Goal: Task Accomplishment & Management: Manage account settings

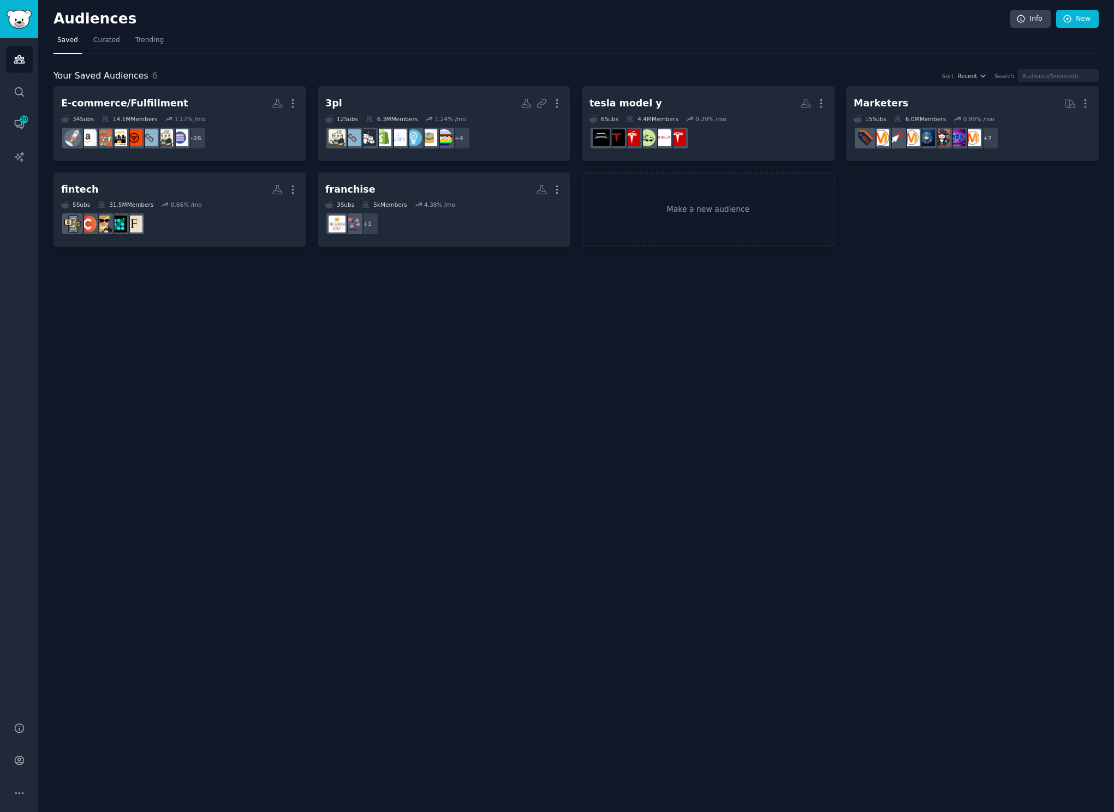
click at [229, 451] on div "Audiences Info New Saved Curated Trending Your Saved Audiences 6 Sort Recent Se…" at bounding box center [576, 406] width 1076 height 812
click at [32, 128] on link "Conversations 20" at bounding box center [19, 124] width 27 height 27
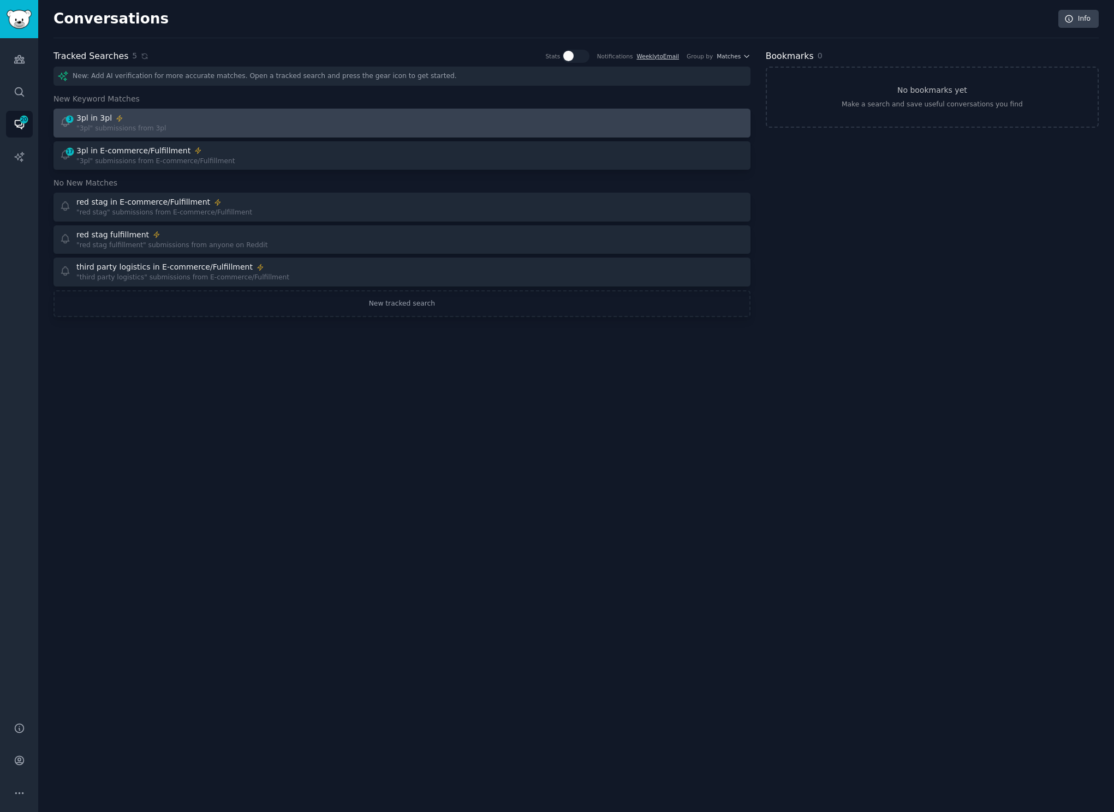
click at [240, 127] on div "3 3pl in 3pl "3pl" submissions from 3pl" at bounding box center [226, 122] width 335 height 21
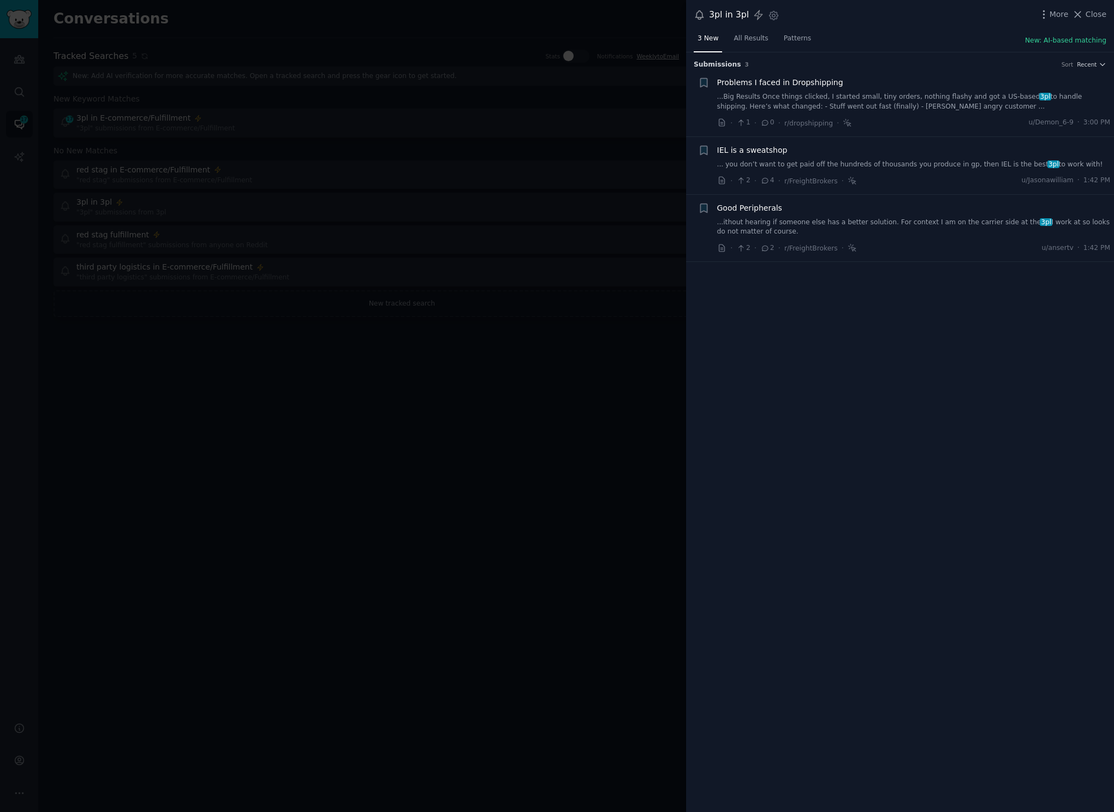
click at [375, 417] on div at bounding box center [557, 406] width 1114 height 812
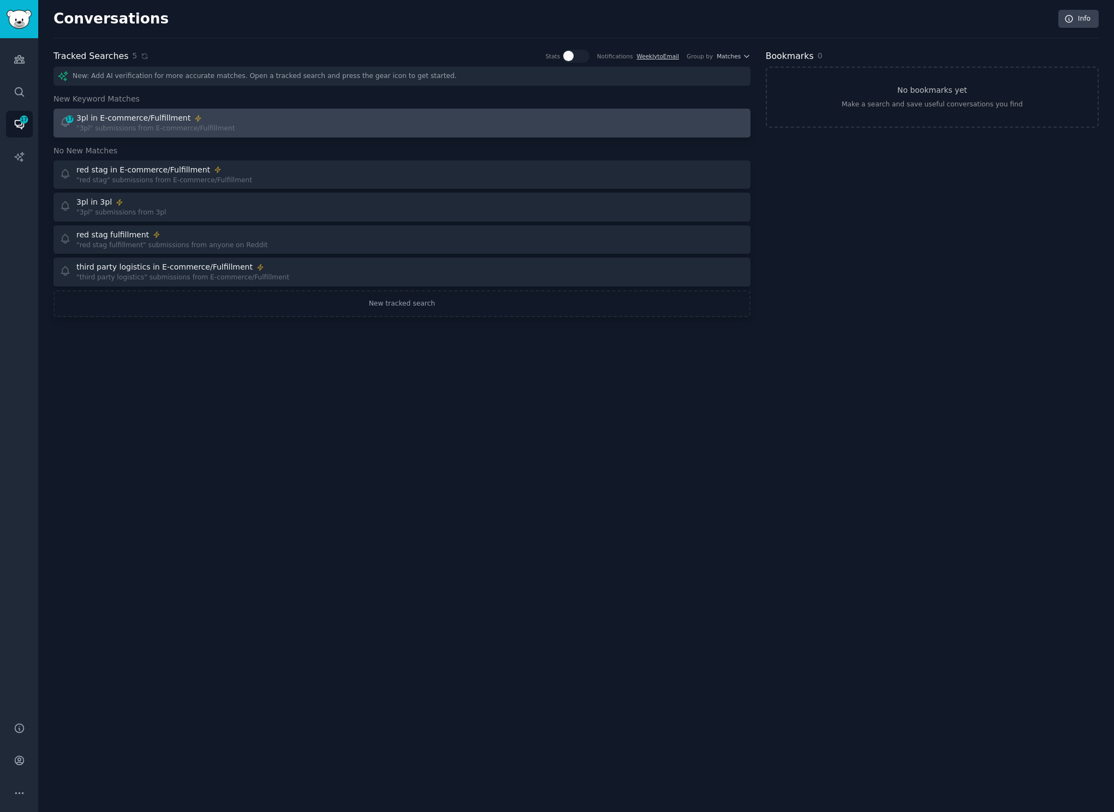
click at [260, 124] on div "17 3pl in E-commerce/Fulfillment "3pl" submissions from E-commerce/Fulfillment" at bounding box center [226, 122] width 335 height 21
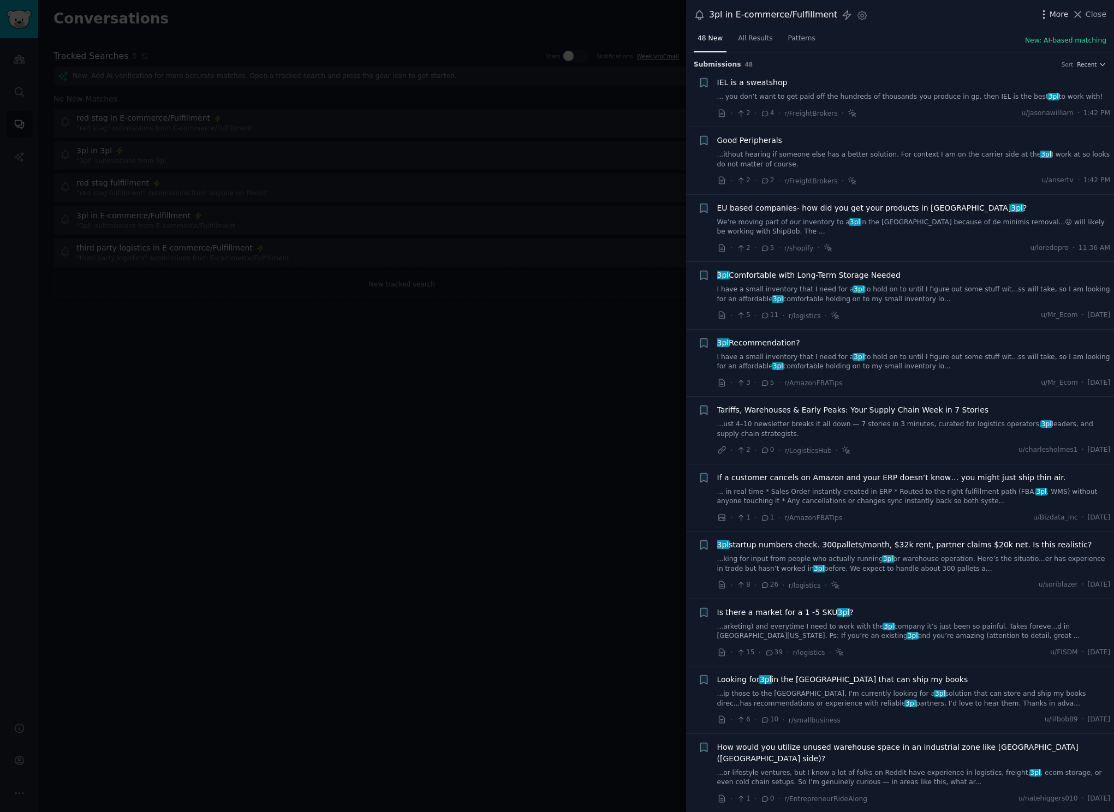
click at [1058, 12] on span "More" at bounding box center [1058, 14] width 19 height 11
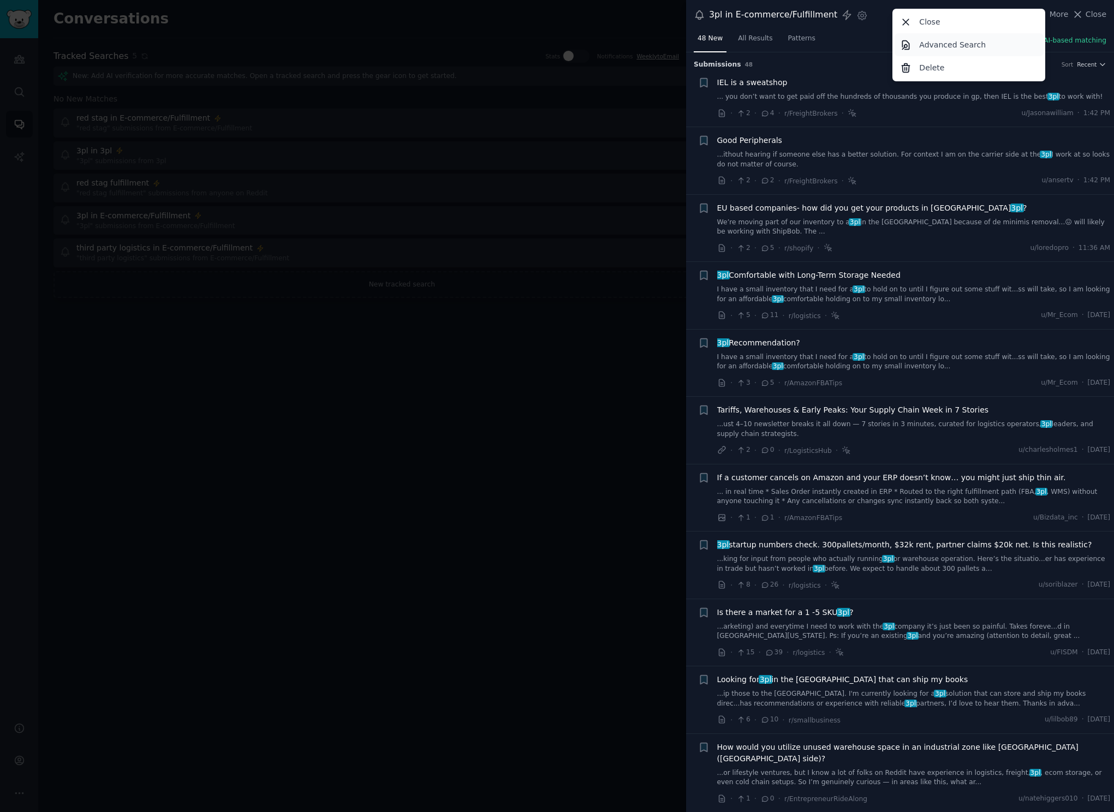
click at [966, 45] on p "Advanced Search" at bounding box center [952, 44] width 67 height 11
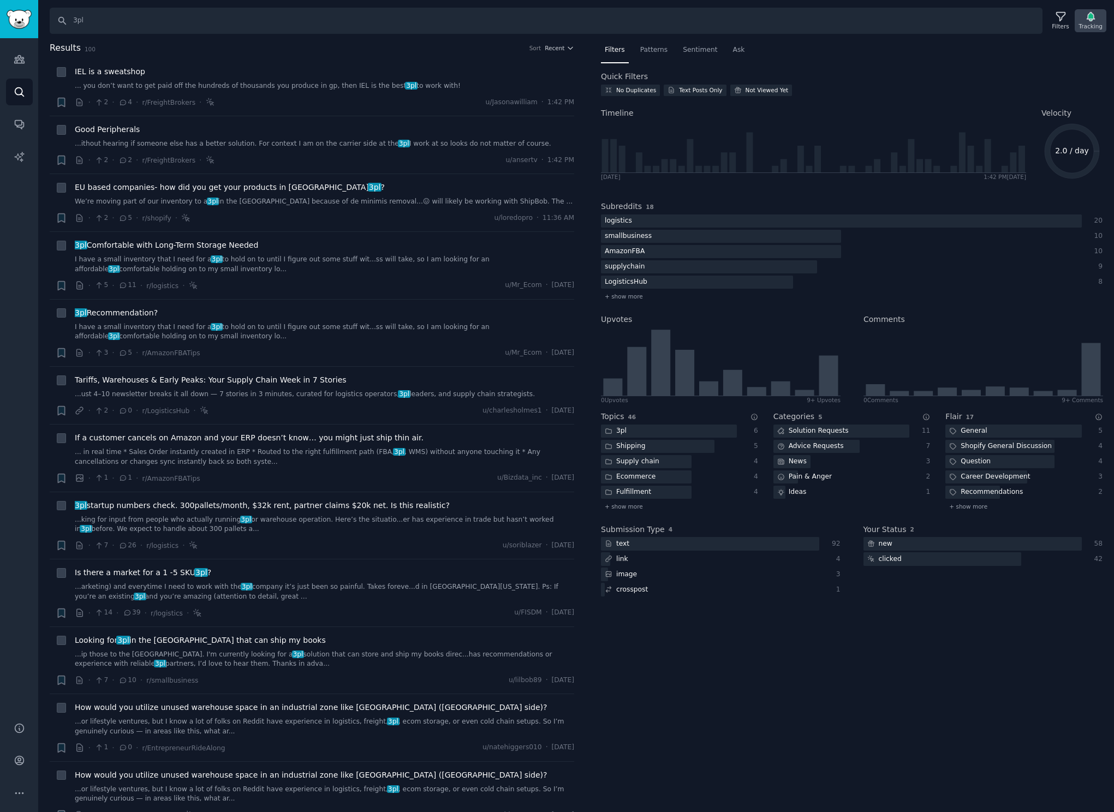
click at [1089, 21] on icon "button" at bounding box center [1090, 16] width 11 height 11
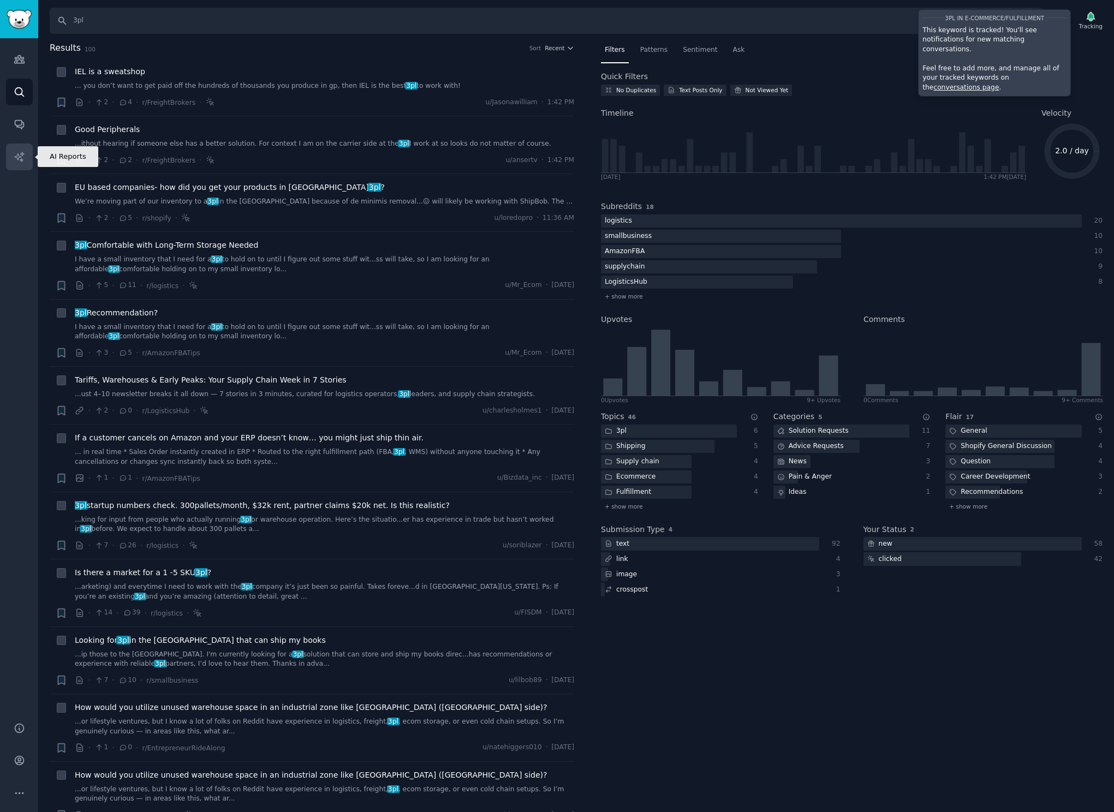
click at [11, 160] on link "AI Reports" at bounding box center [19, 157] width 27 height 27
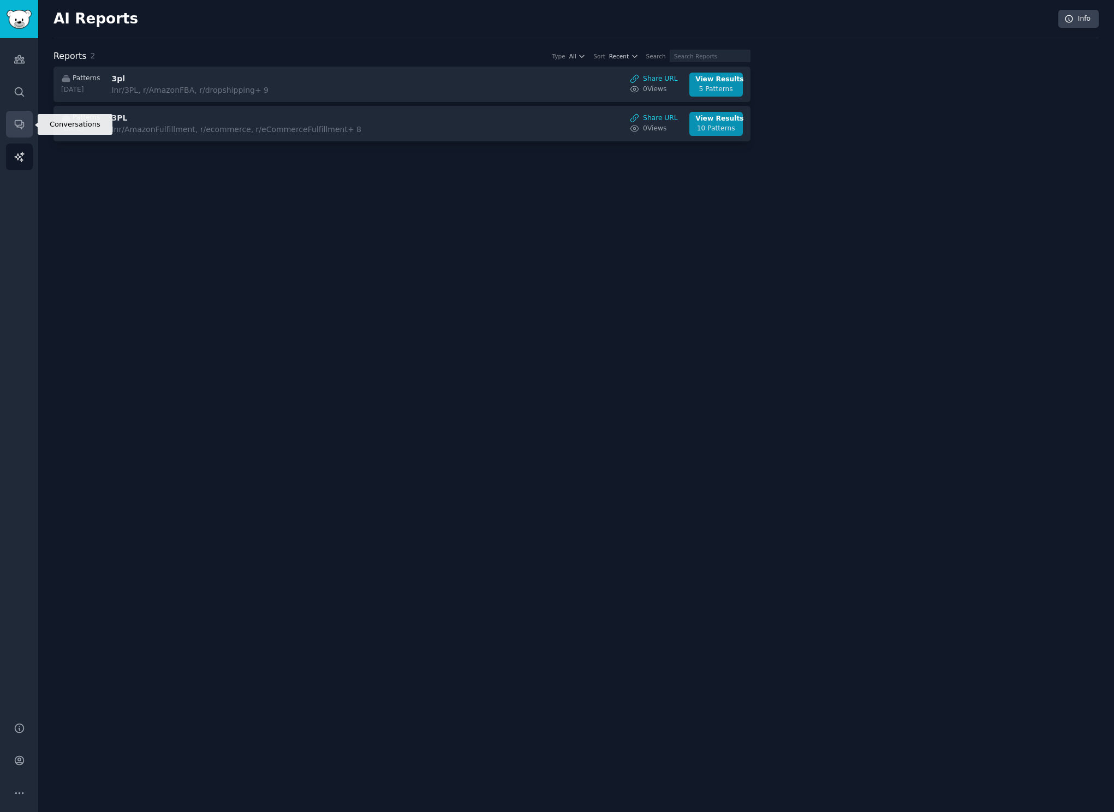
click at [19, 127] on icon "Sidebar" at bounding box center [19, 123] width 11 height 11
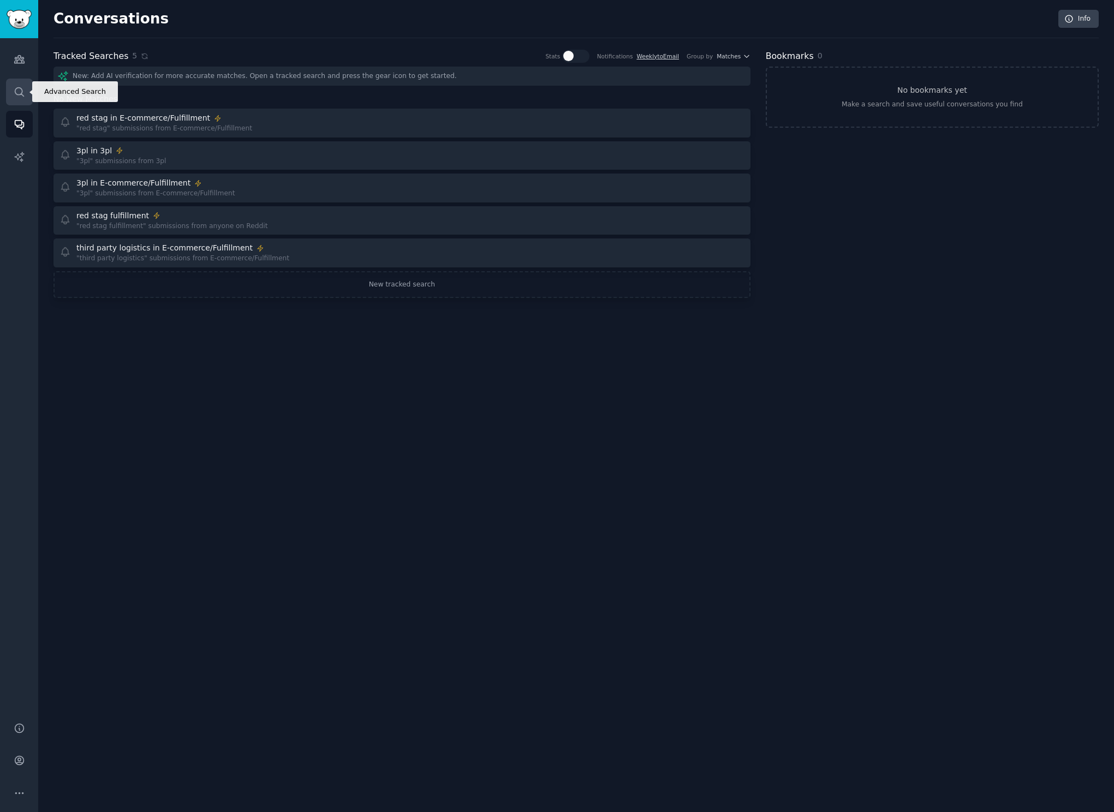
click at [17, 94] on icon "Sidebar" at bounding box center [19, 91] width 9 height 9
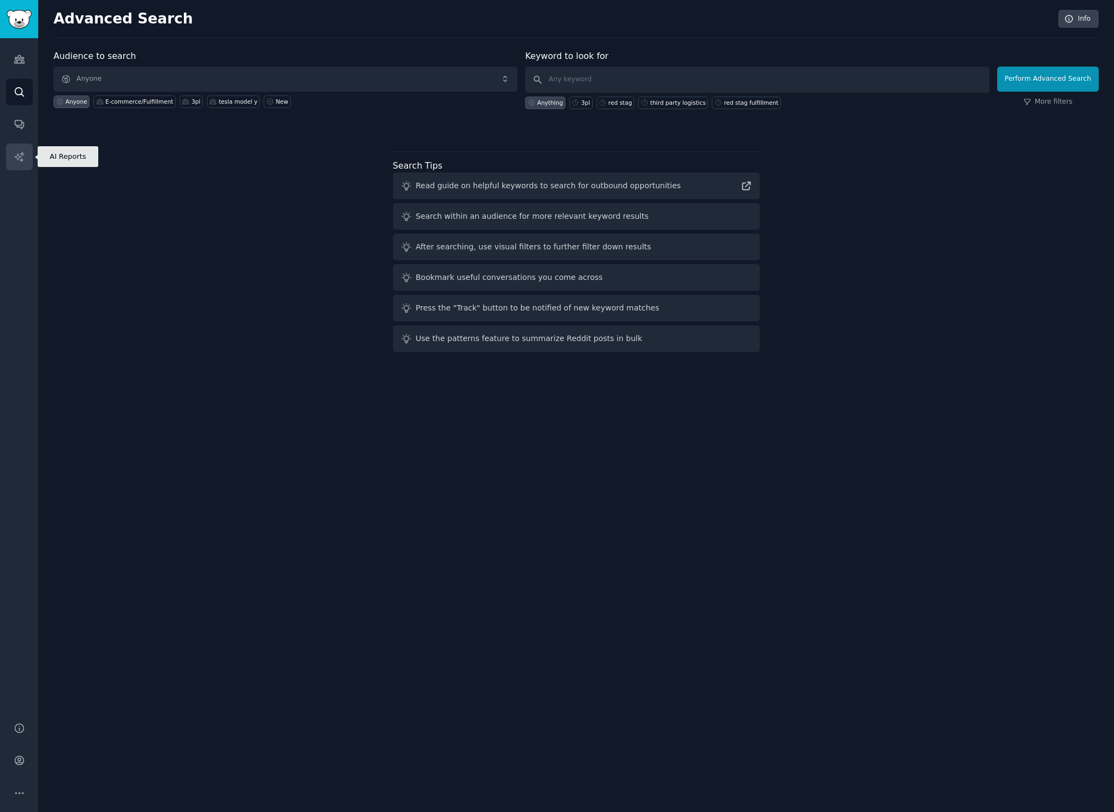
click at [16, 155] on icon "Sidebar" at bounding box center [19, 156] width 11 height 11
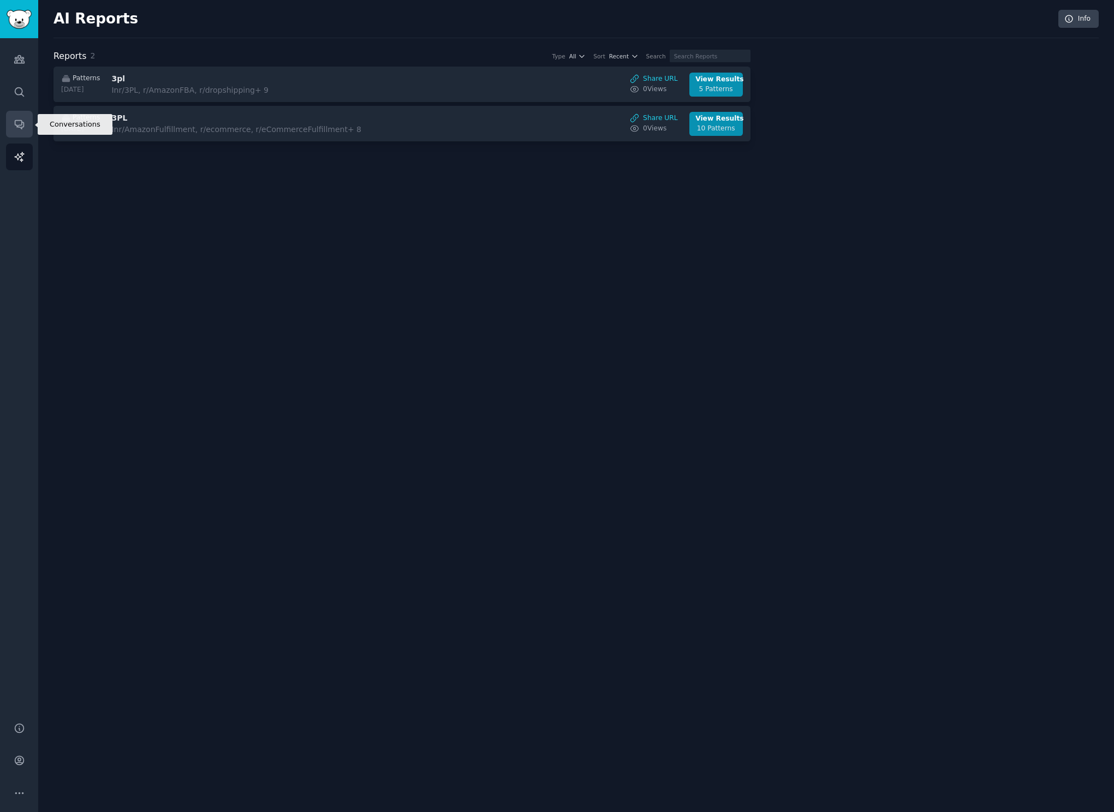
click at [19, 132] on link "Conversations" at bounding box center [19, 124] width 27 height 27
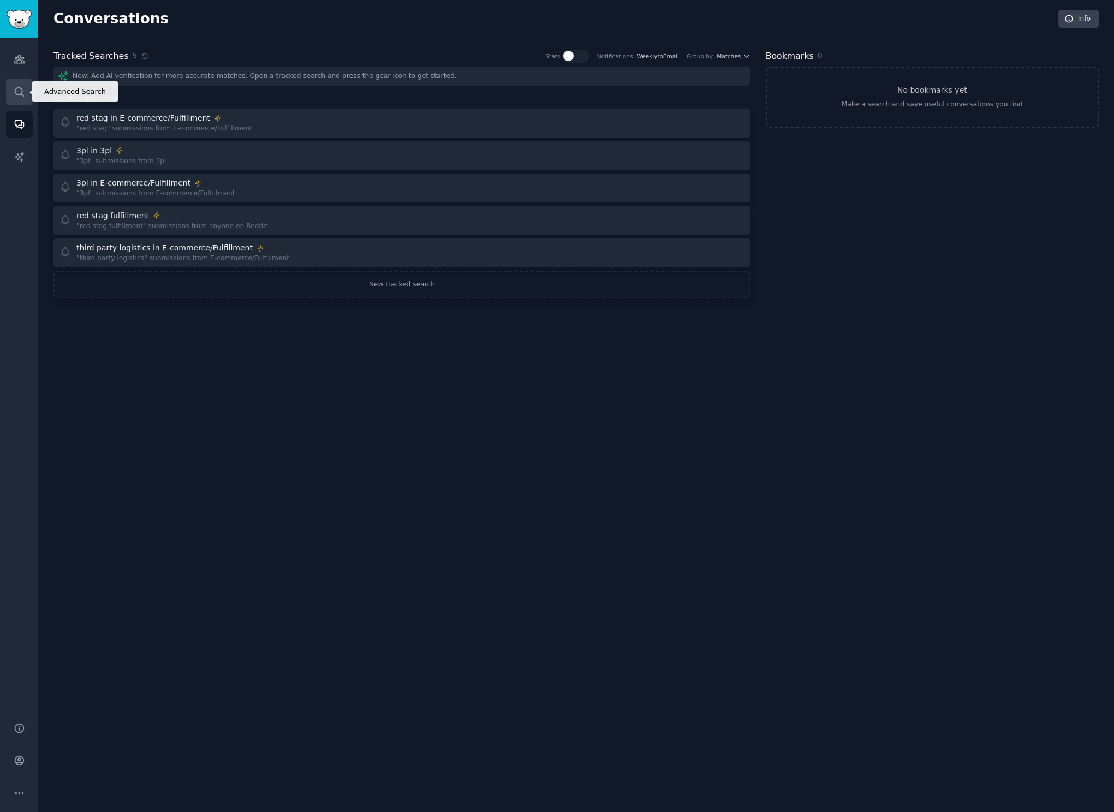
click at [15, 97] on icon "Sidebar" at bounding box center [19, 91] width 11 height 11
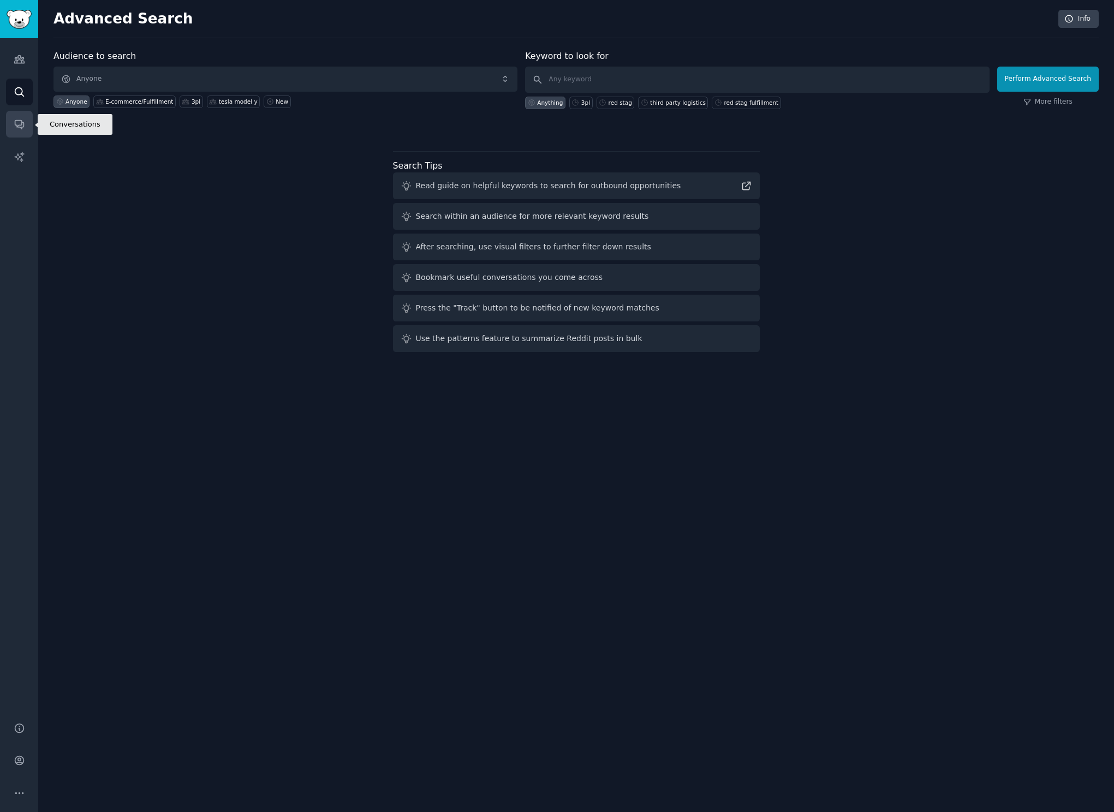
click at [20, 129] on icon "Sidebar" at bounding box center [19, 123] width 11 height 11
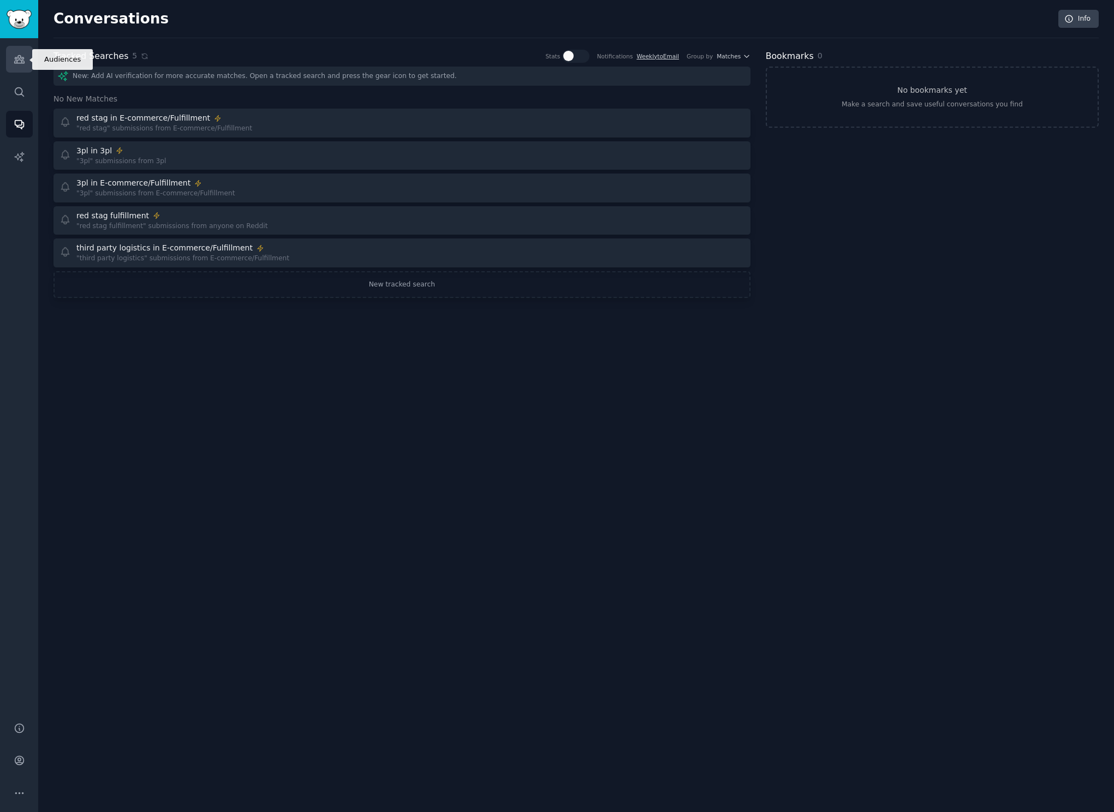
click at [17, 62] on icon "Sidebar" at bounding box center [19, 58] width 11 height 11
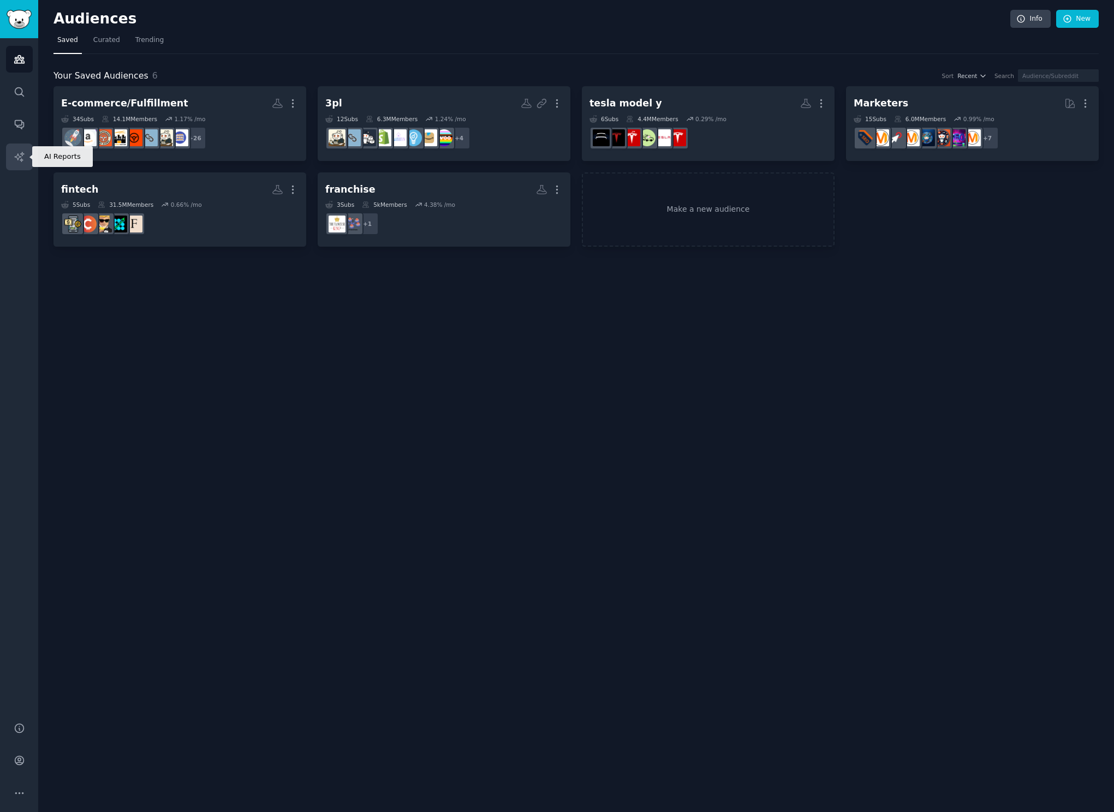
click at [8, 162] on link "AI Reports" at bounding box center [19, 157] width 27 height 27
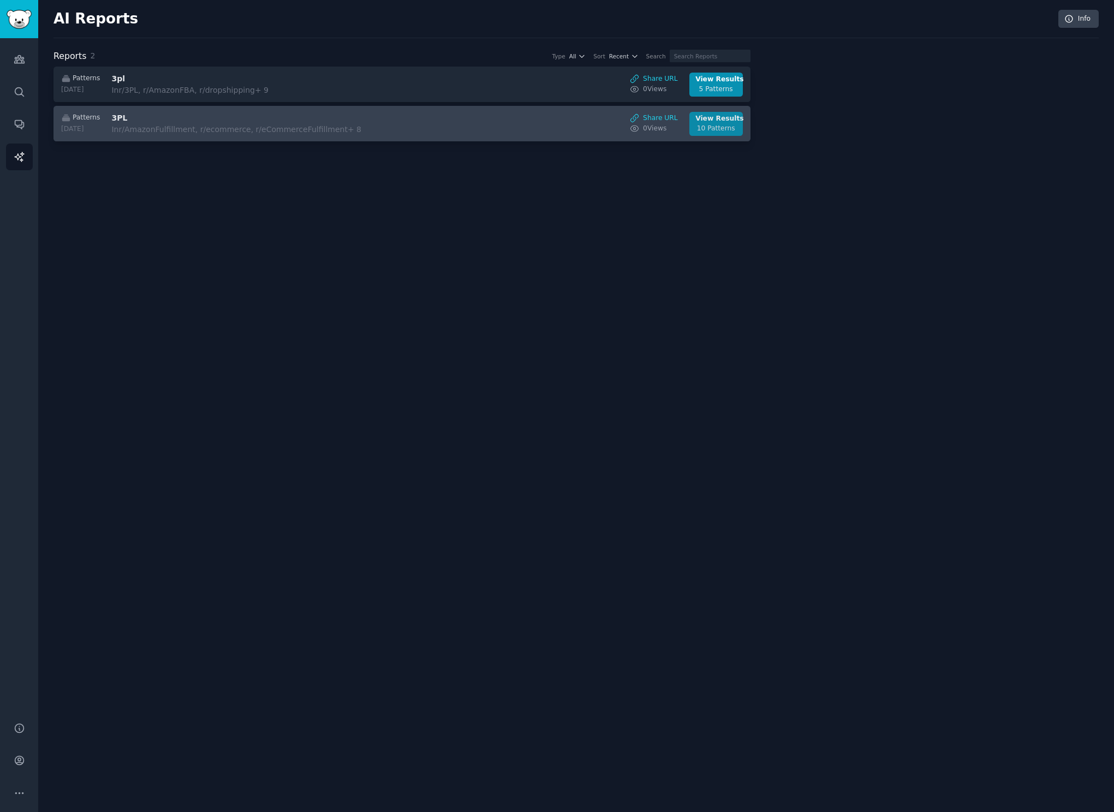
click at [721, 133] on div "10 Patterns" at bounding box center [715, 129] width 41 height 10
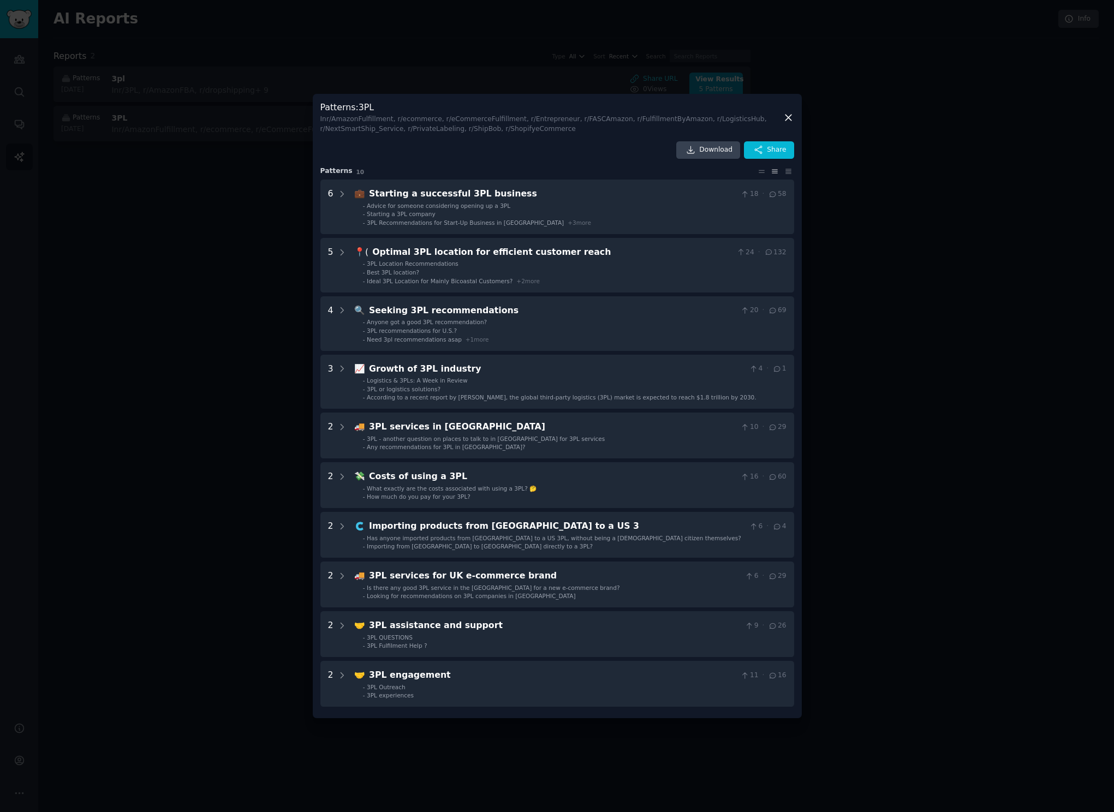
click at [123, 296] on div at bounding box center [557, 406] width 1114 height 812
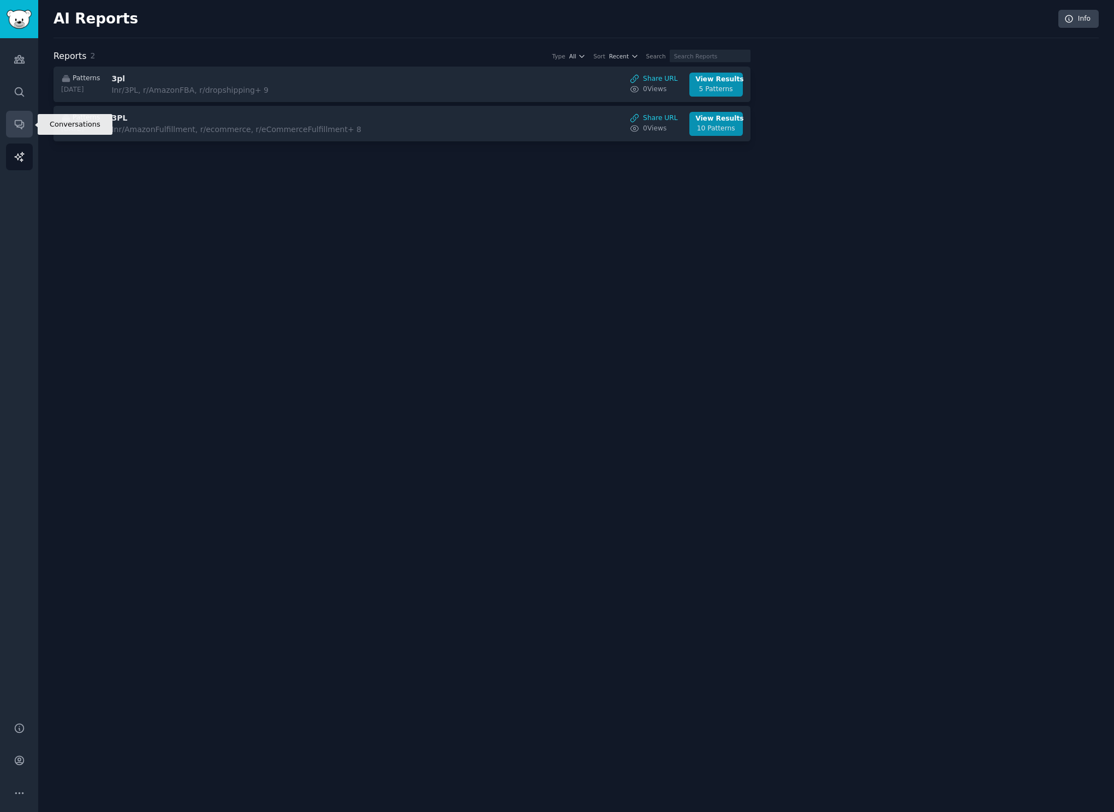
click at [14, 121] on icon "Sidebar" at bounding box center [19, 123] width 11 height 11
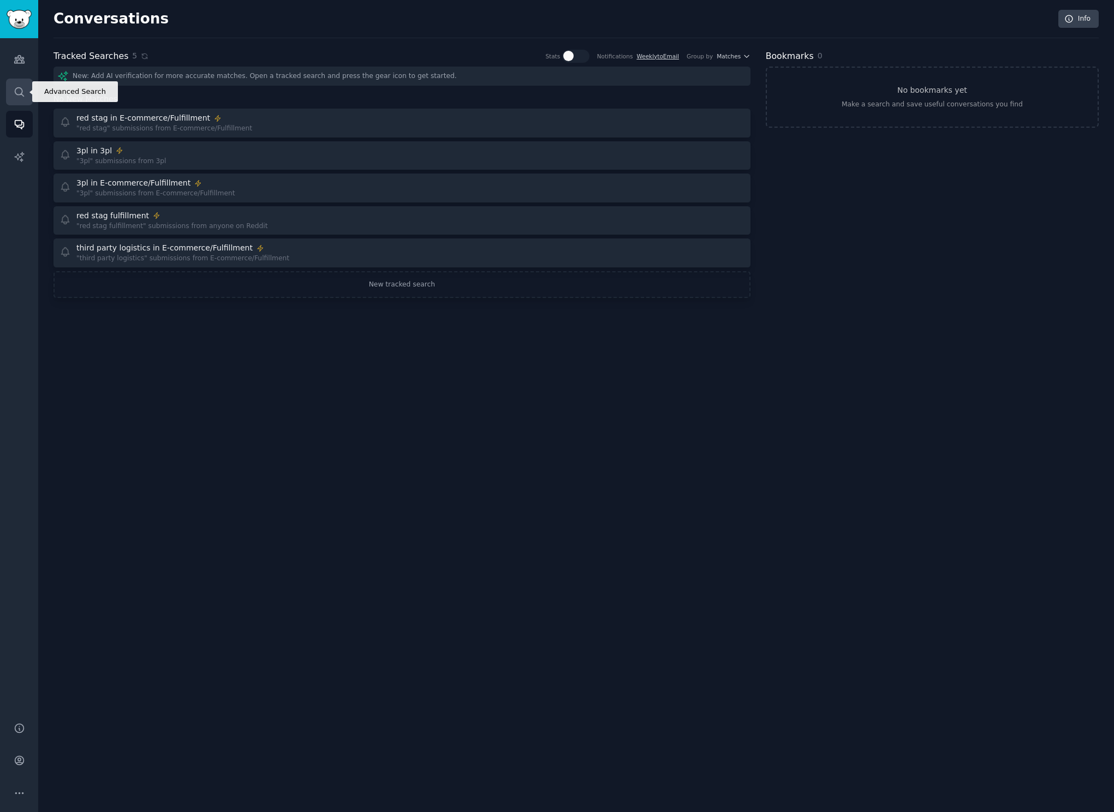
click at [28, 92] on link "Search" at bounding box center [19, 92] width 27 height 27
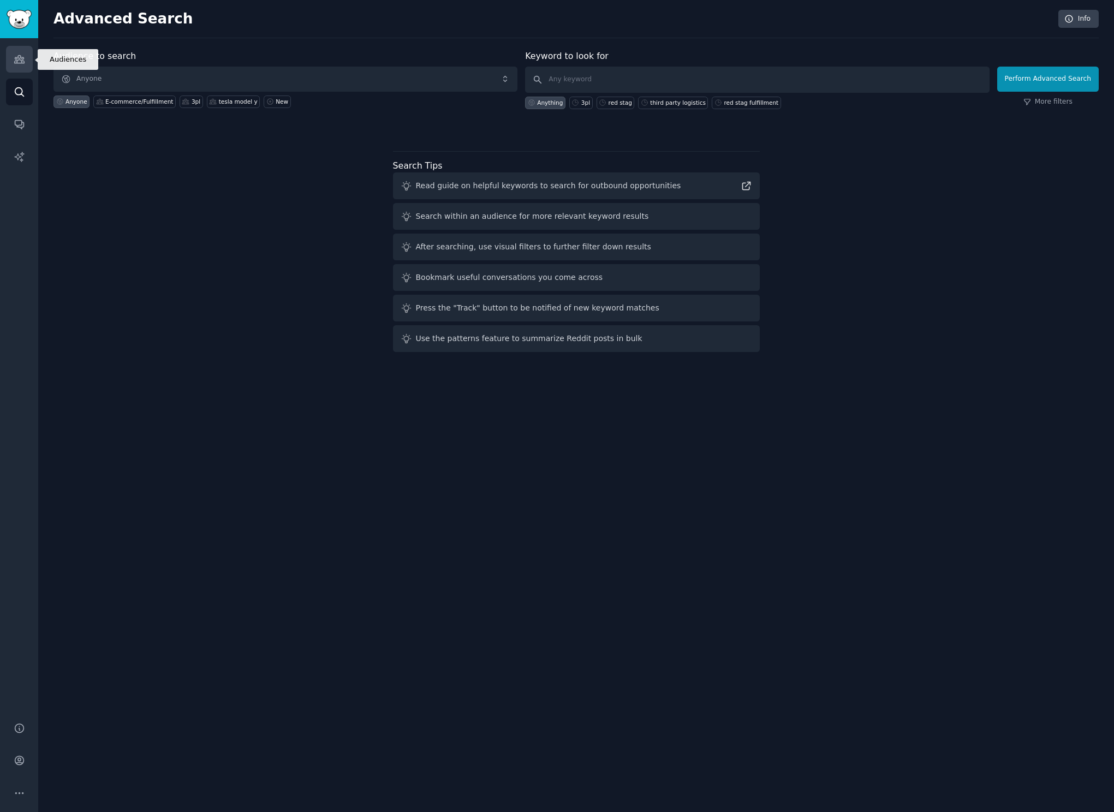
click at [20, 61] on icon "Sidebar" at bounding box center [19, 58] width 11 height 11
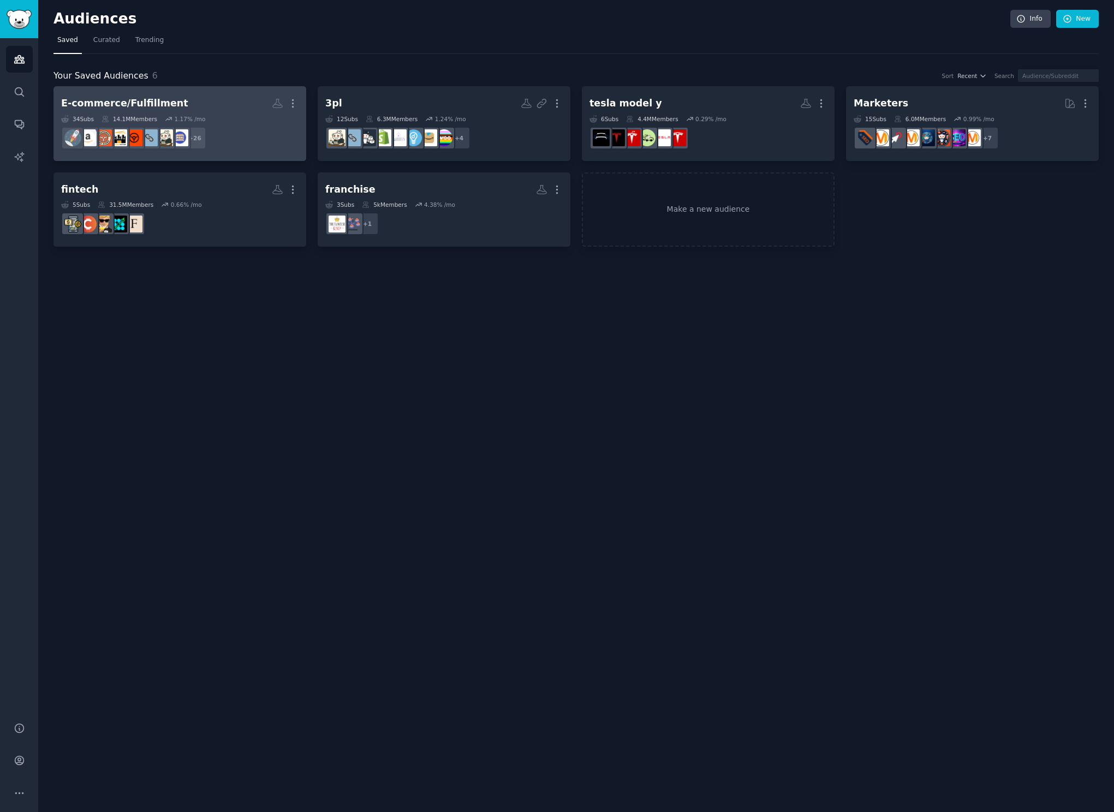
click at [169, 99] on h2 "E-commerce/Fulfillment More" at bounding box center [179, 103] width 237 height 19
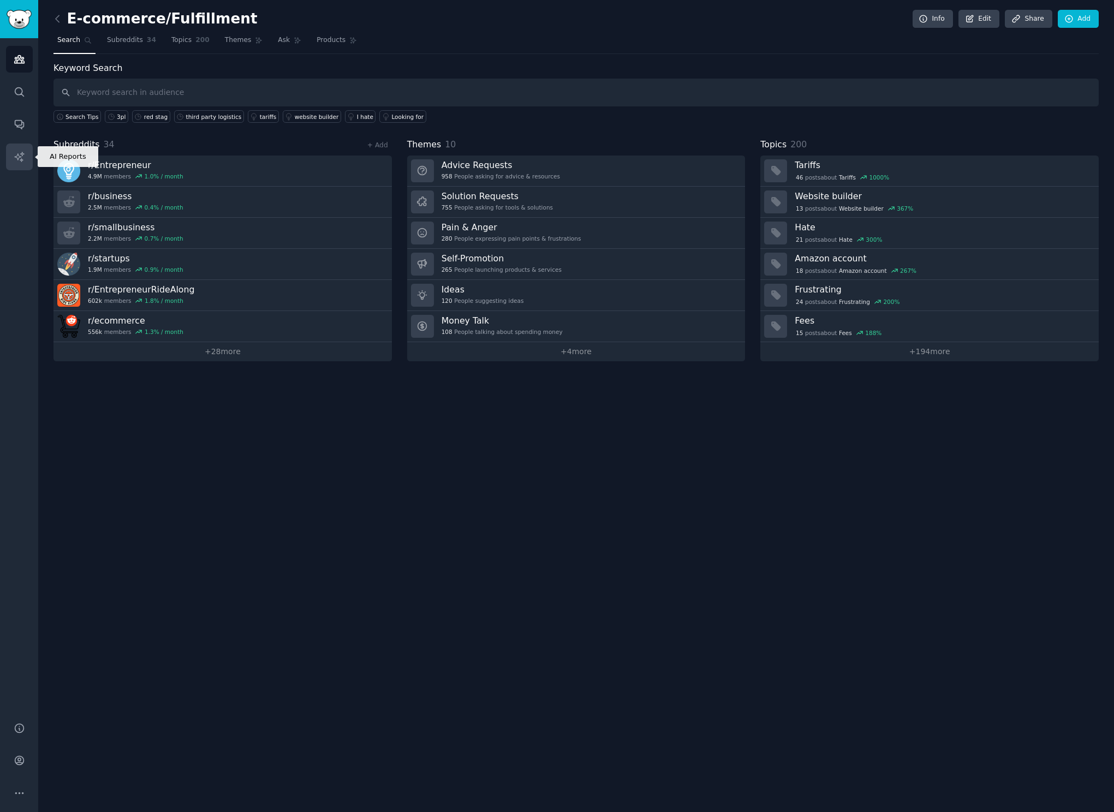
click at [22, 161] on icon "Sidebar" at bounding box center [19, 156] width 11 height 11
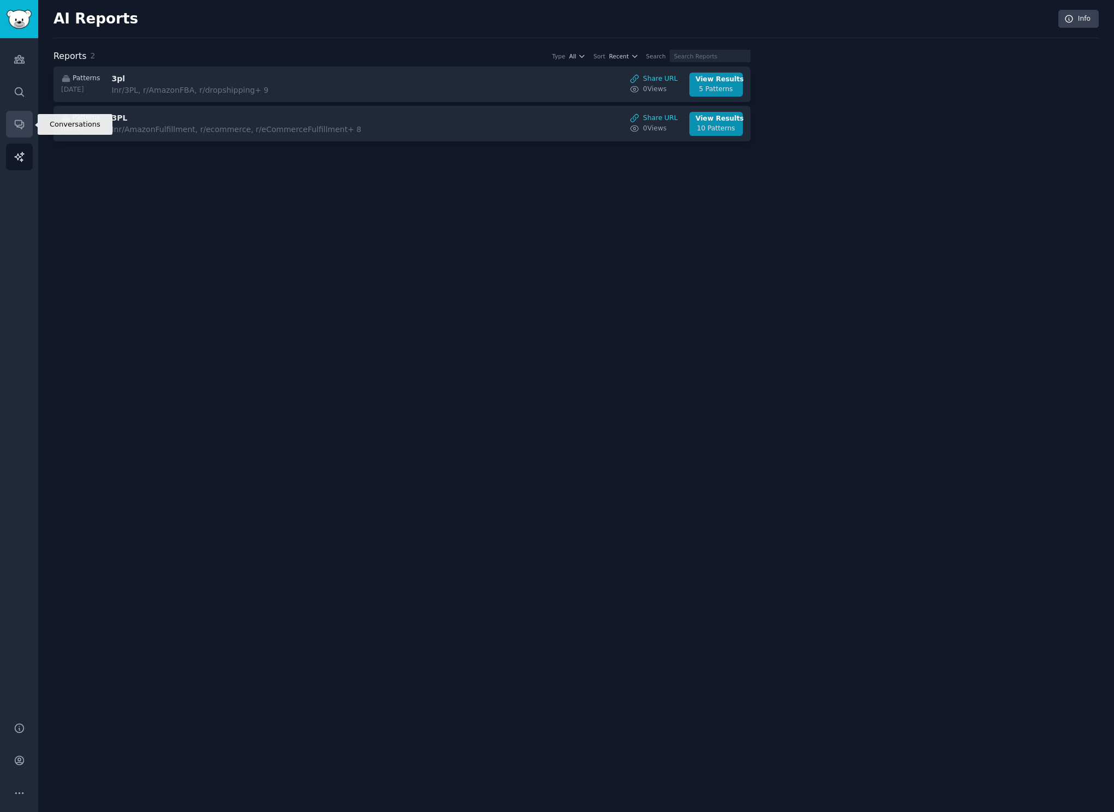
click at [22, 123] on icon "Sidebar" at bounding box center [19, 123] width 11 height 11
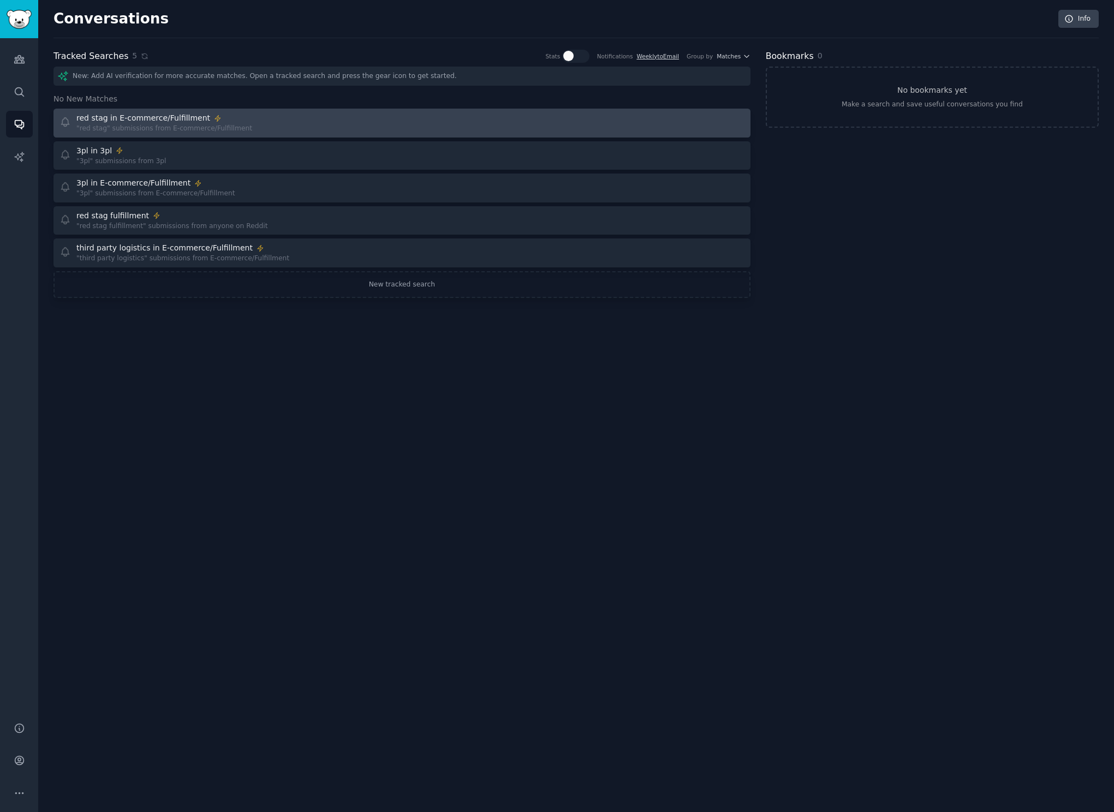
click at [162, 125] on div ""red stag" submissions from E-commerce/Fulfillment" at bounding box center [164, 129] width 176 height 10
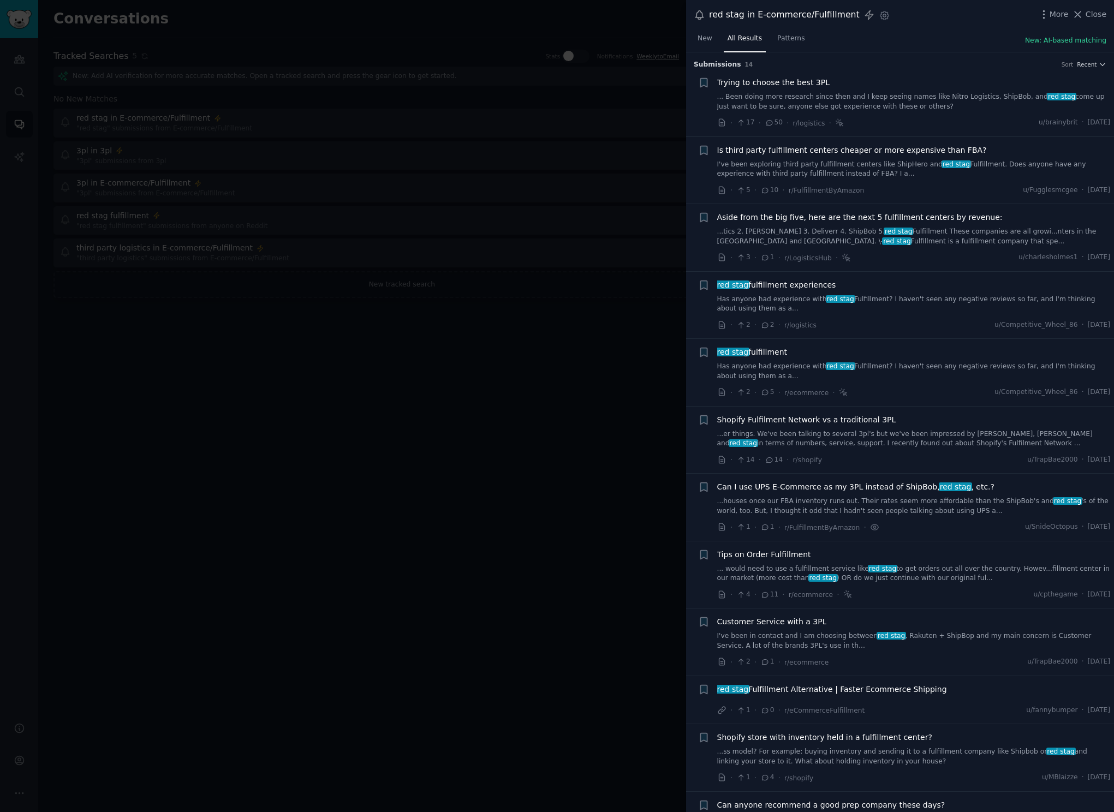
click at [909, 106] on link "... Been doing more research since then and I keep seeing names like Nitro Logi…" at bounding box center [913, 101] width 393 height 19
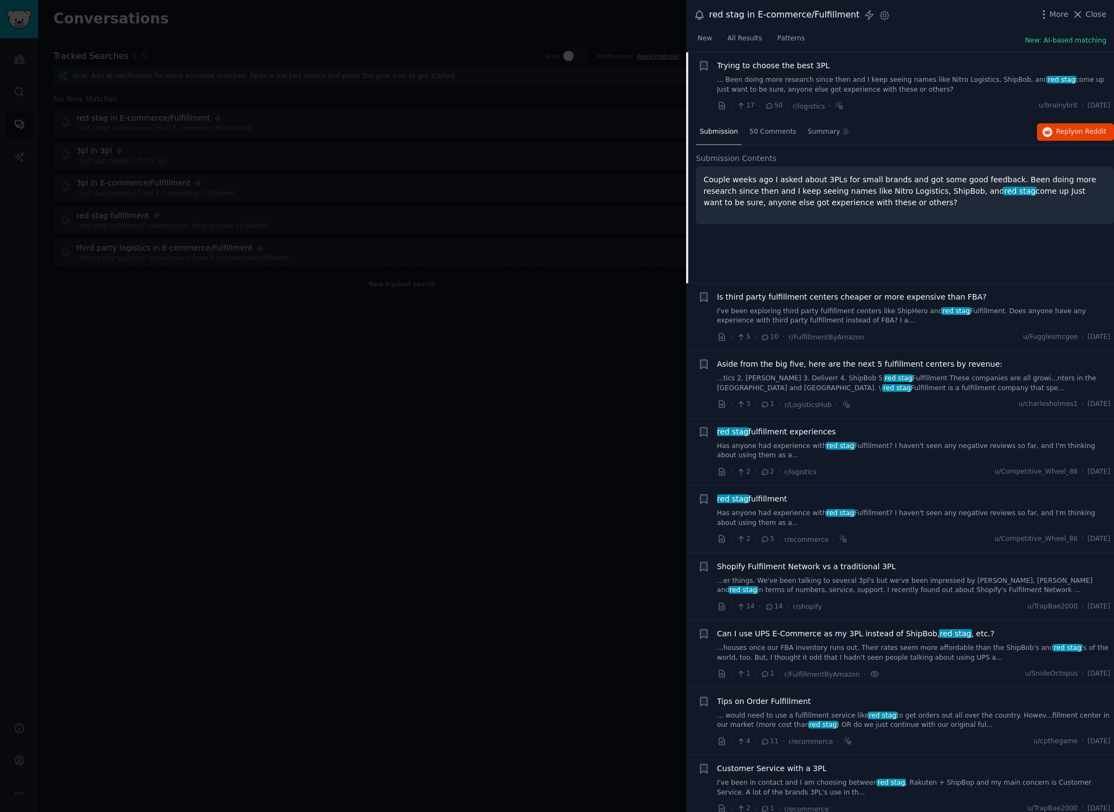
scroll to position [17, 0]
click at [1087, 131] on span "on Reddit" at bounding box center [1091, 131] width 32 height 8
click at [525, 420] on div at bounding box center [557, 406] width 1114 height 812
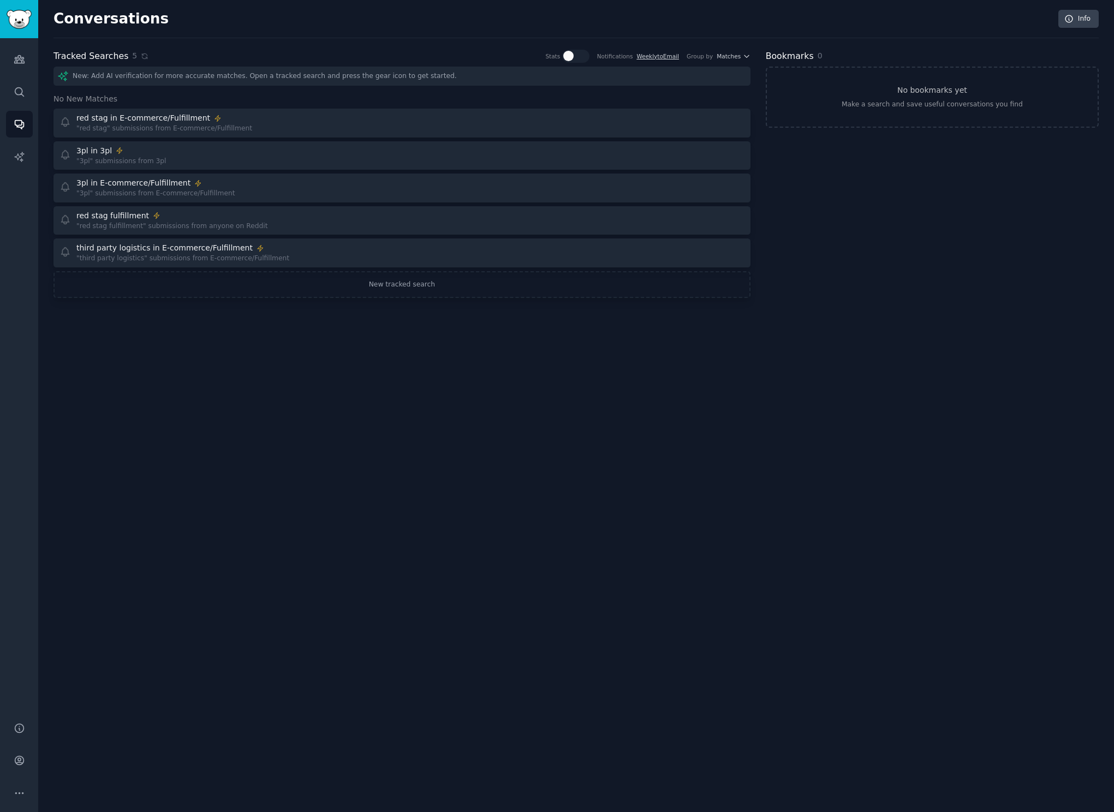
click at [357, 410] on div "Conversations Info Tracked Searches 5 Stats Notifications Weekly to Email Group…" at bounding box center [576, 406] width 1076 height 812
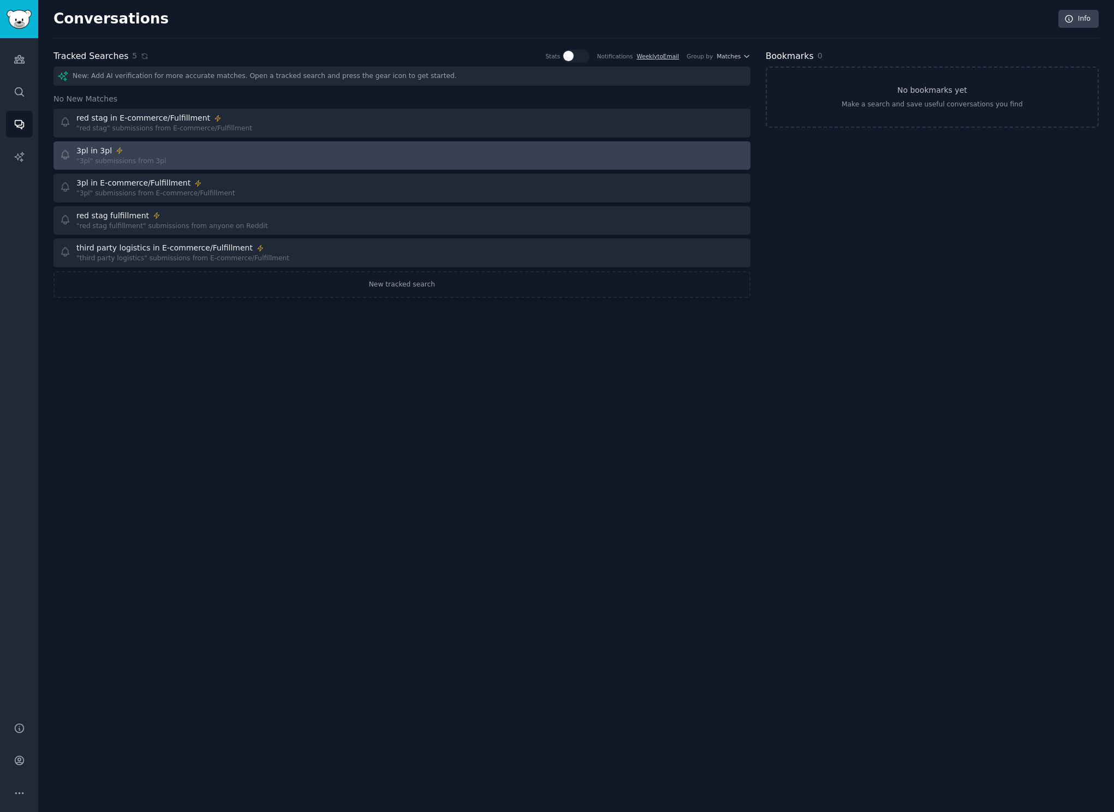
click at [210, 158] on div "3pl in 3pl "3pl" submissions from 3pl" at bounding box center [226, 155] width 335 height 21
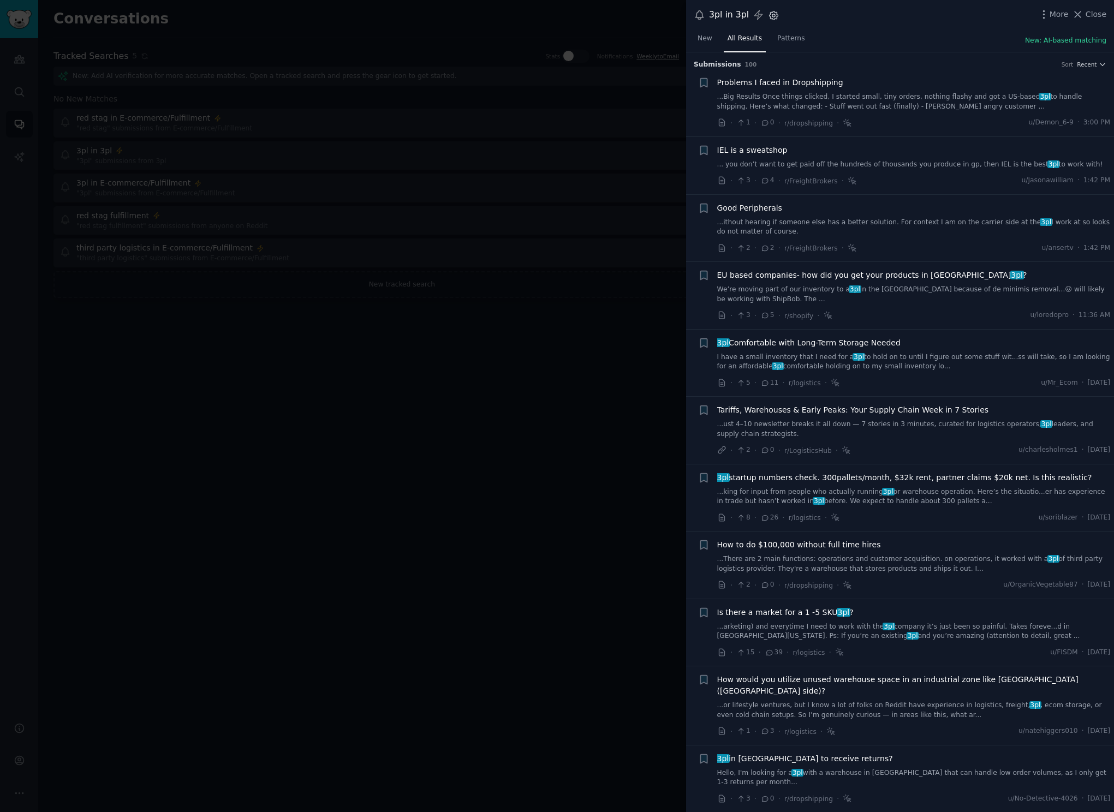
click at [772, 14] on icon "button" at bounding box center [773, 15] width 3 height 3
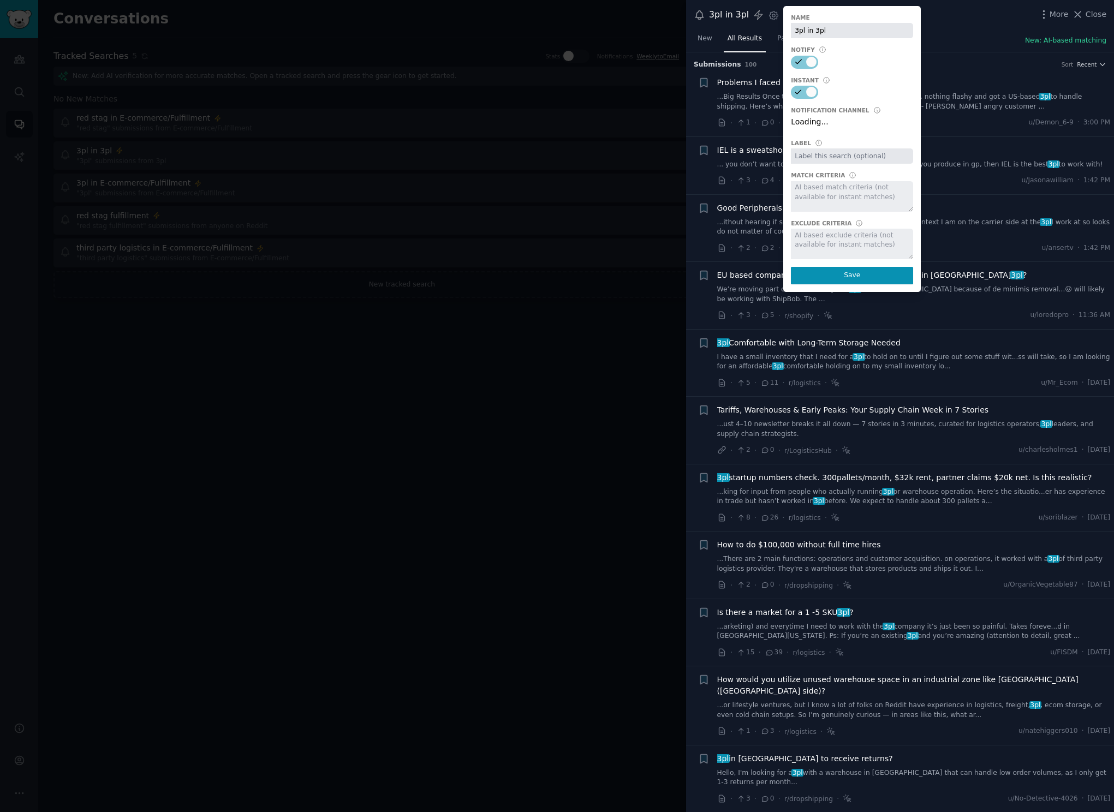
select select "314"
click at [856, 125] on select "Default notification channel Slack: [EMAIL_ADDRESS][DOMAIN_NAME] Email: [EMAIL_…" at bounding box center [852, 123] width 122 height 15
click at [867, 123] on select "Default notification channel Slack: [EMAIL_ADDRESS][DOMAIN_NAME] Email: [EMAIL_…" at bounding box center [852, 123] width 122 height 15
click at [843, 124] on select "Default notification channel Slack: [EMAIL_ADDRESS][DOMAIN_NAME] Email: [EMAIL_…" at bounding box center [852, 123] width 122 height 15
